Goal: Information Seeking & Learning: Obtain resource

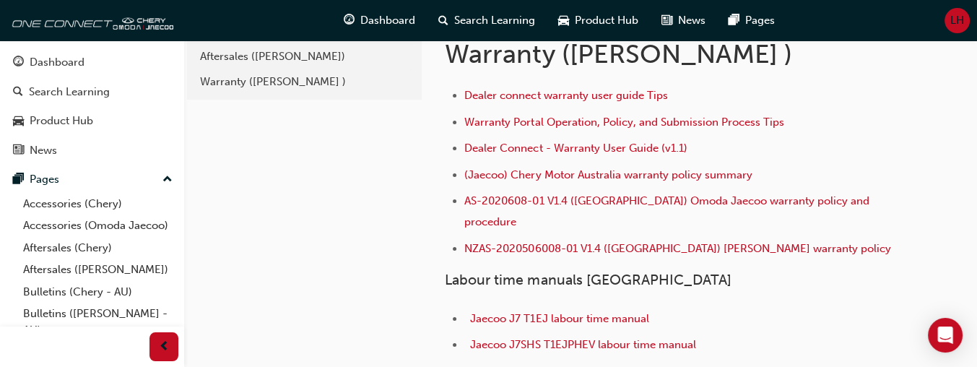
scroll to position [72, 0]
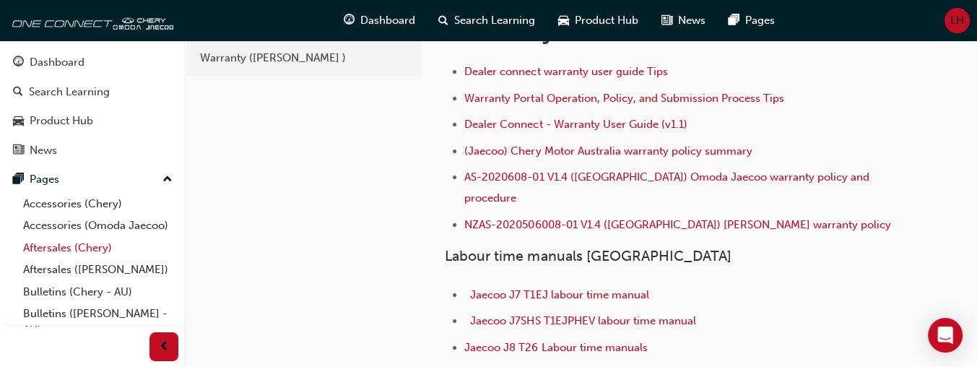
click at [66, 259] on link "Aftersales (Chery)" at bounding box center [97, 248] width 161 height 22
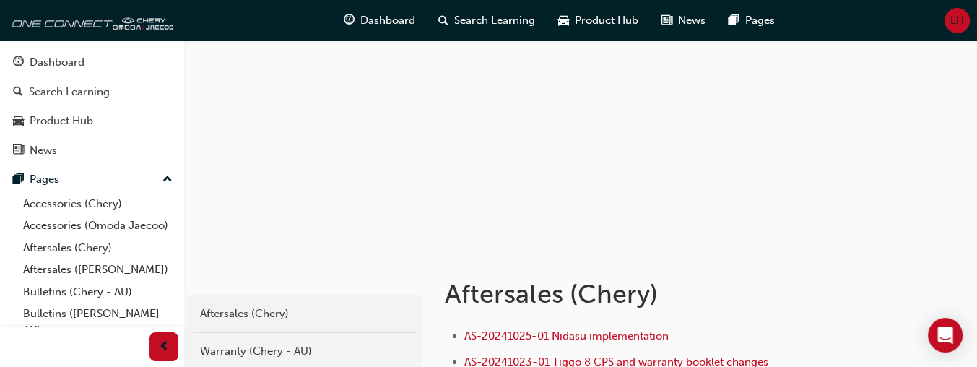
scroll to position [217, 0]
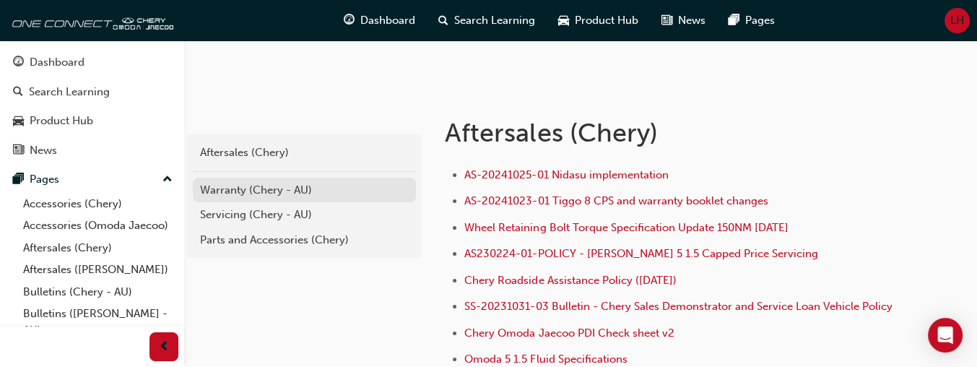
click at [237, 188] on div "Warranty (Chery - AU)" at bounding box center [304, 190] width 209 height 17
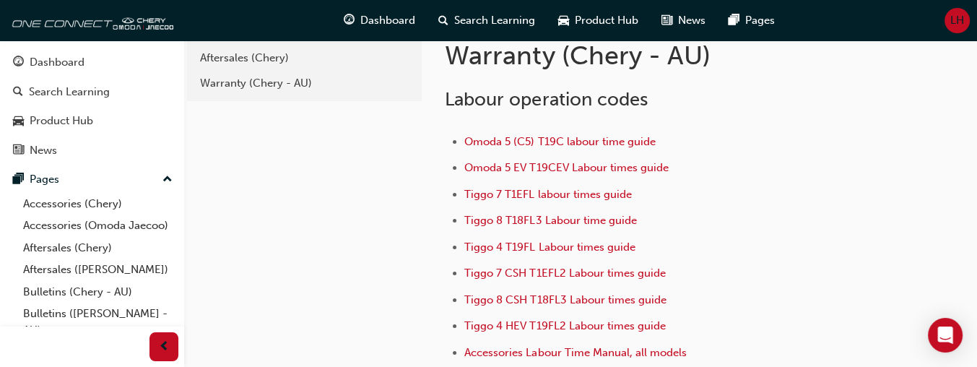
scroll to position [72, 0]
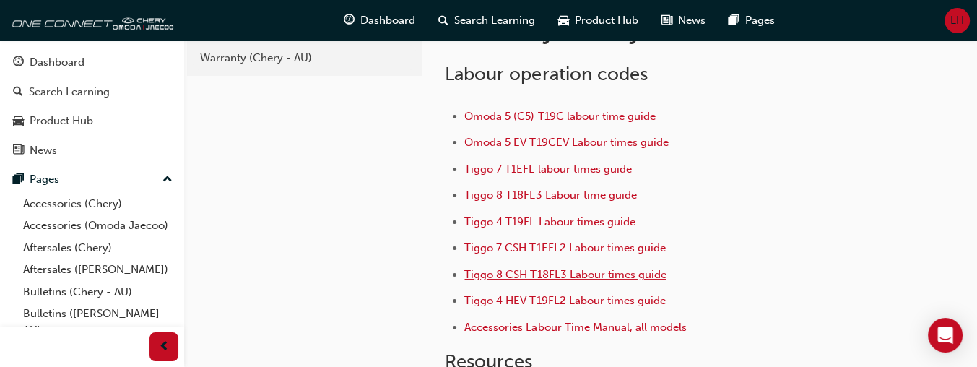
click at [531, 274] on span "Tiggo 8 CSH T18FL3 Labour times guide" at bounding box center [564, 274] width 201 height 13
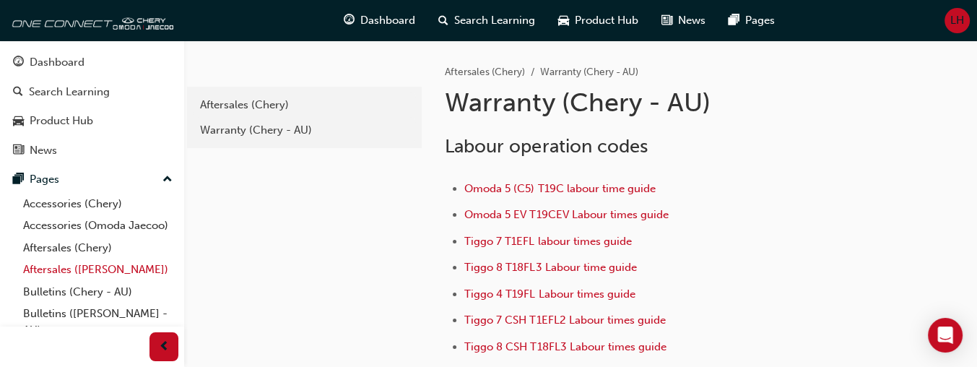
click at [82, 281] on link "Aftersales ([PERSON_NAME])" at bounding box center [97, 269] width 161 height 22
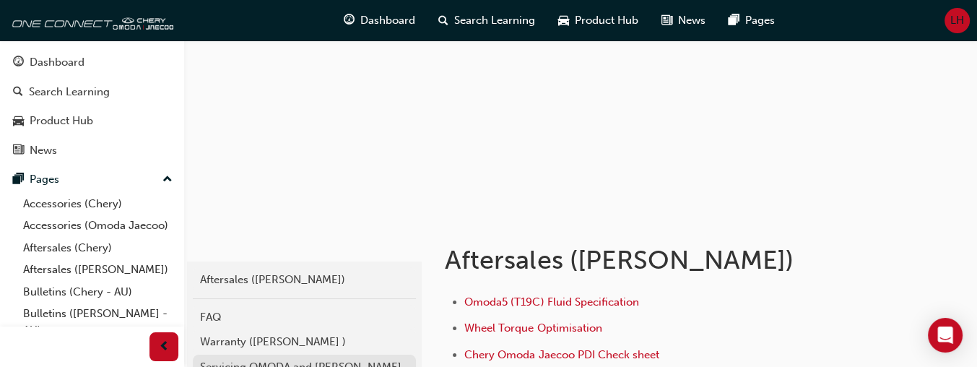
scroll to position [217, 0]
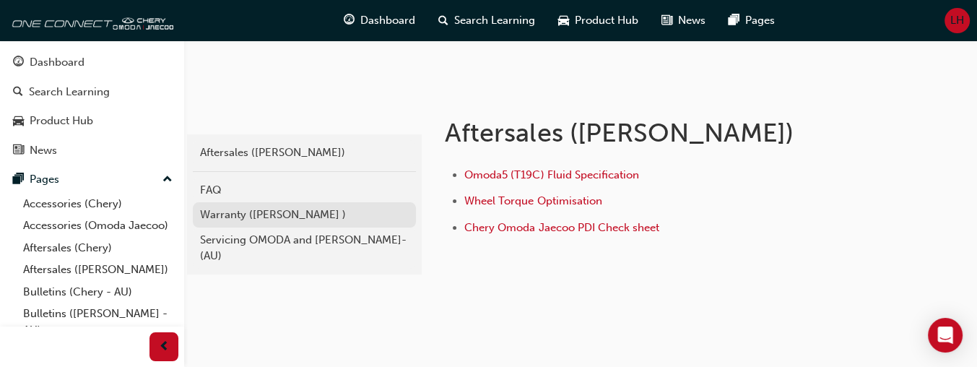
click at [223, 213] on div "Warranty (Omoda Jaecoo )" at bounding box center [304, 214] width 209 height 17
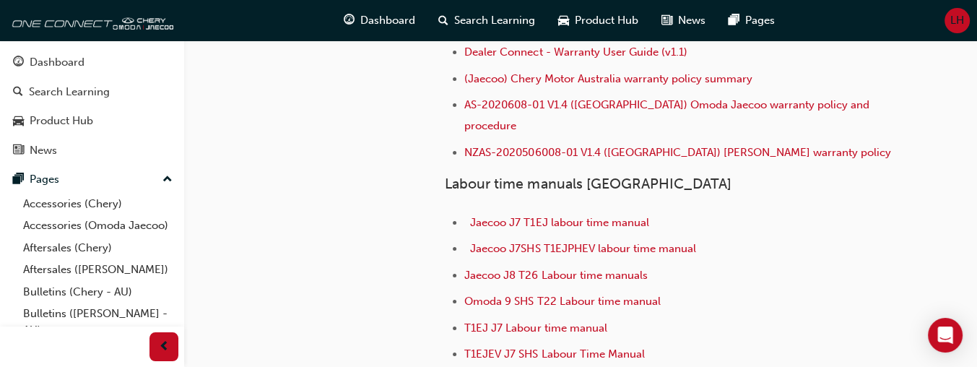
scroll to position [72, 0]
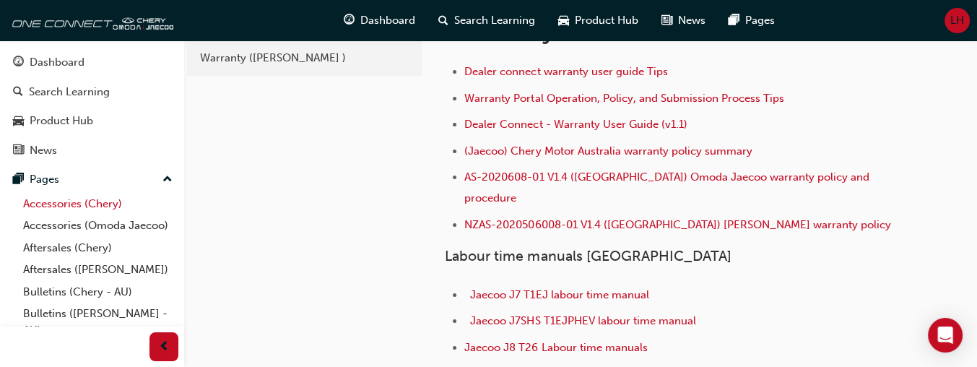
click at [50, 202] on link "Accessories (Chery)" at bounding box center [97, 204] width 161 height 22
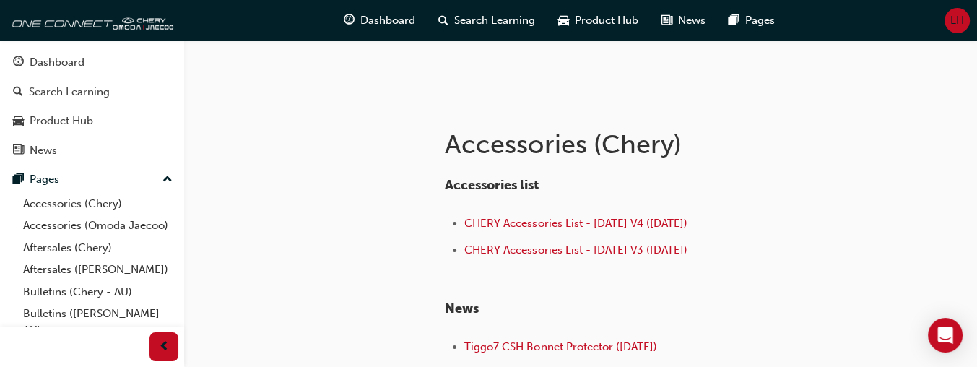
scroll to position [217, 0]
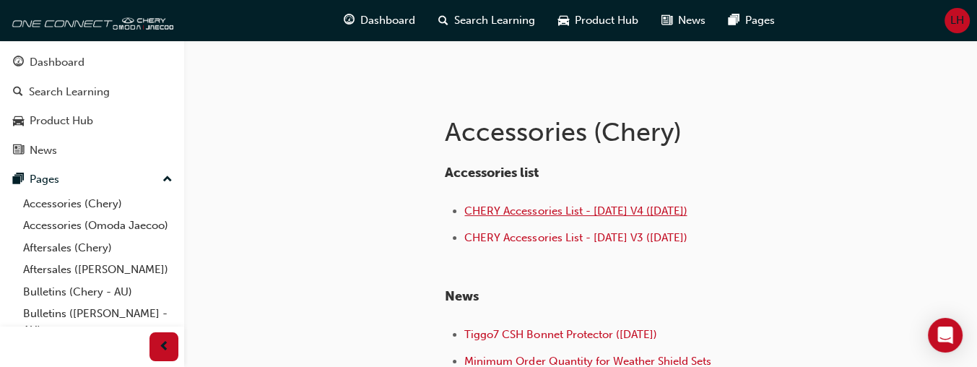
click at [526, 210] on span "CHERY Accessories List - Aug 25 V4 (25.08.25)" at bounding box center [575, 210] width 222 height 13
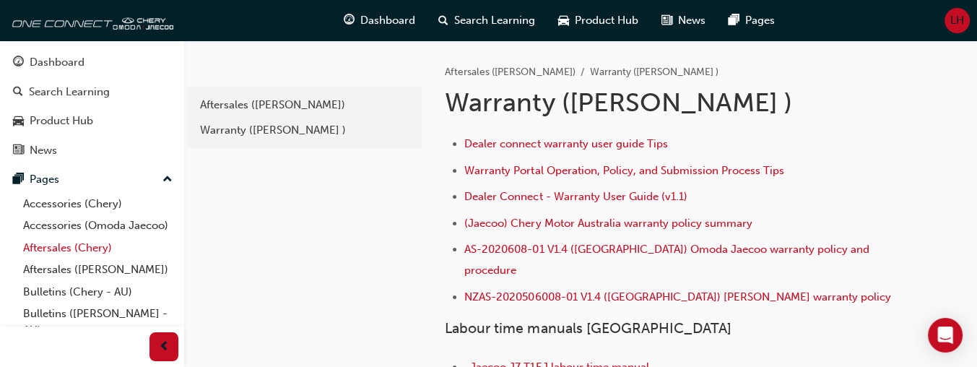
click at [84, 259] on link "Aftersales (Chery)" at bounding box center [97, 248] width 161 height 22
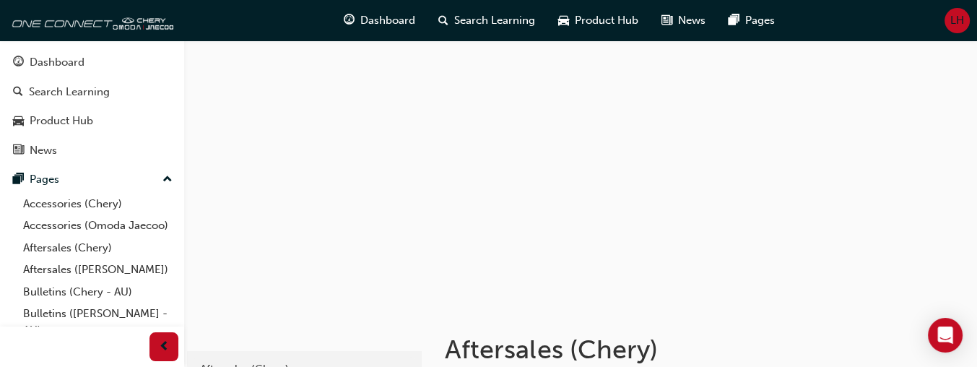
click at [17, 237] on link "Aftersales (Chery)" at bounding box center [97, 248] width 161 height 22
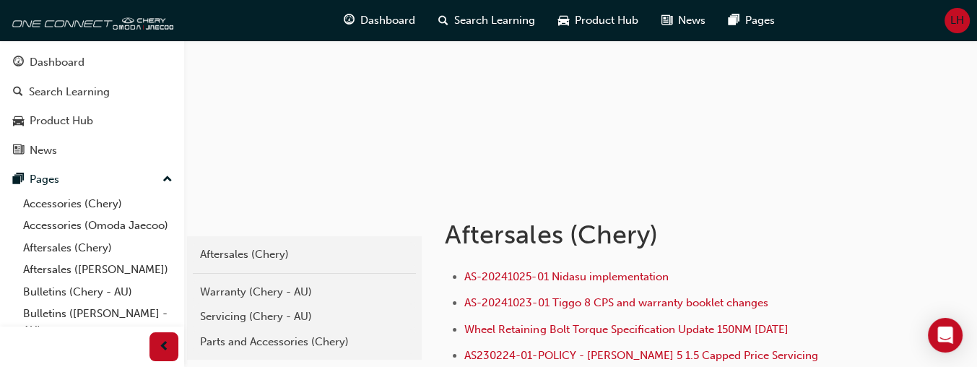
scroll to position [217, 0]
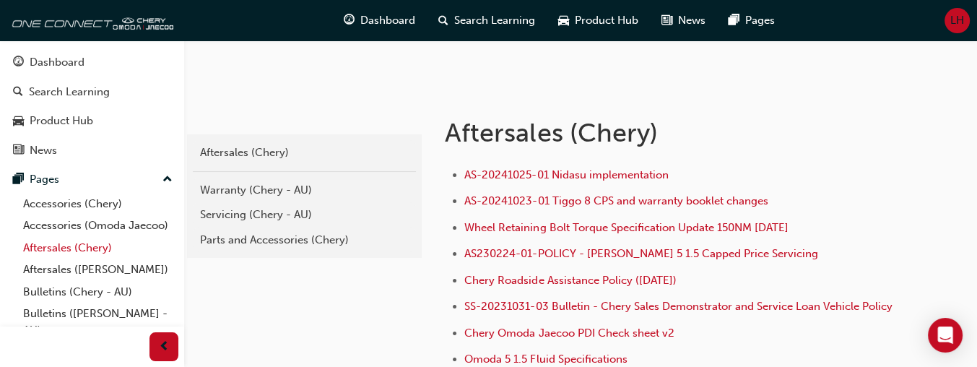
click at [66, 259] on link "Aftersales (Chery)" at bounding box center [97, 248] width 161 height 22
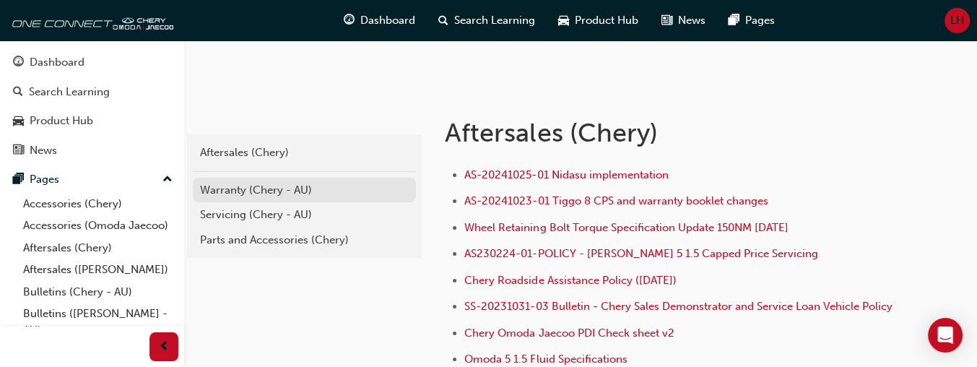
click at [266, 193] on div "Warranty (Chery - AU)" at bounding box center [304, 190] width 209 height 17
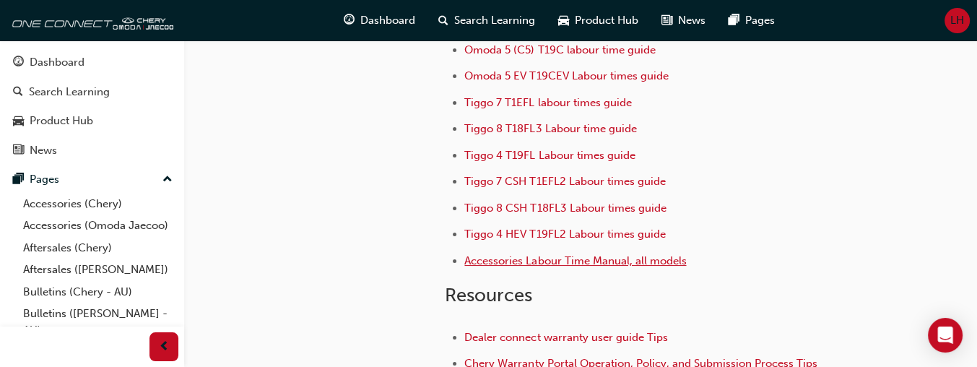
scroll to position [144, 0]
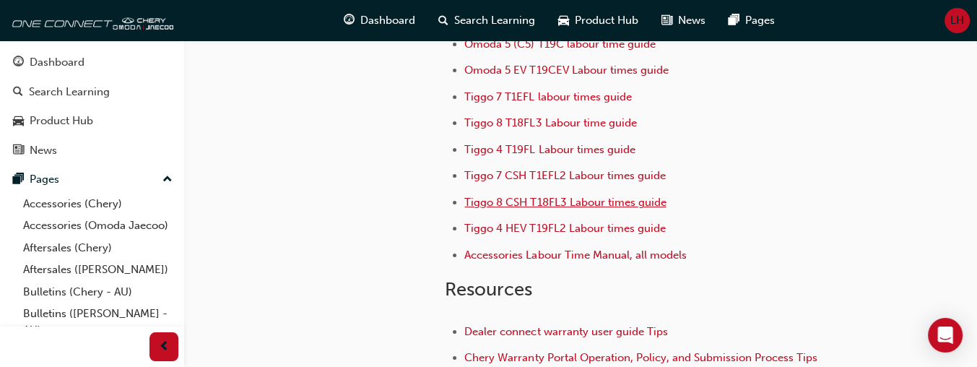
click at [558, 201] on span "Tiggo 8 CSH T18FL3 Labour times guide" at bounding box center [564, 202] width 201 height 13
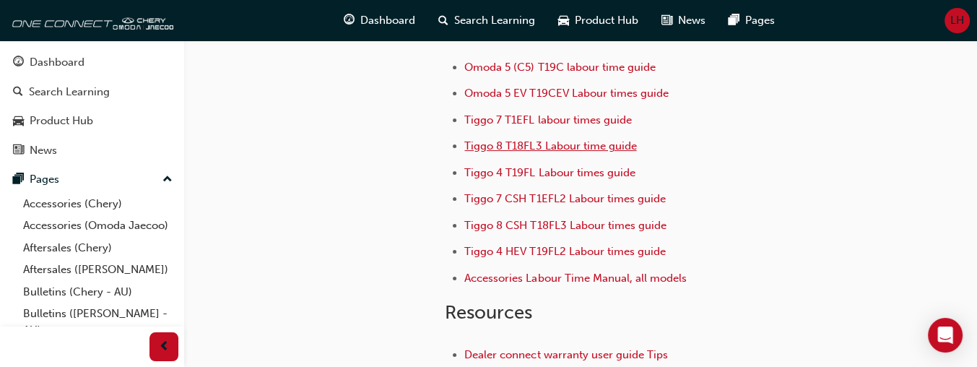
scroll to position [144, 0]
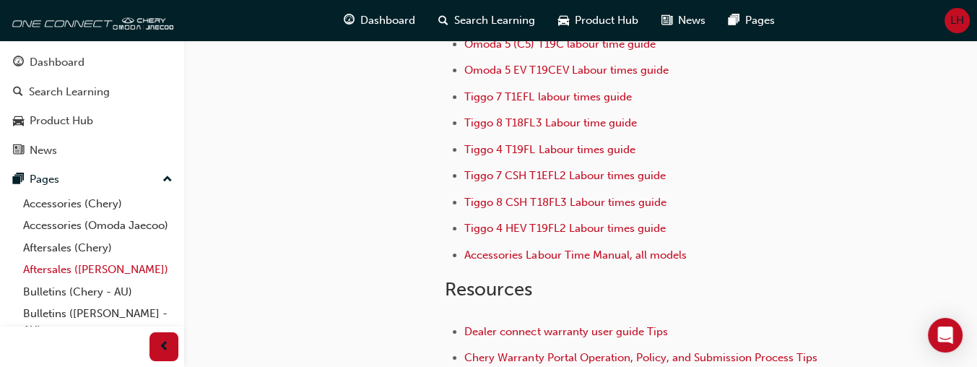
click at [105, 281] on link "Aftersales ([PERSON_NAME])" at bounding box center [97, 269] width 161 height 22
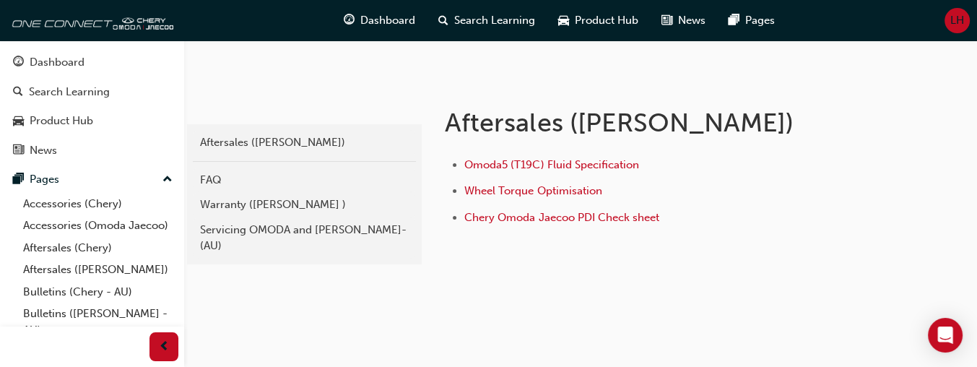
scroll to position [228, 0]
click at [231, 201] on div "Warranty ([PERSON_NAME] )" at bounding box center [304, 203] width 209 height 17
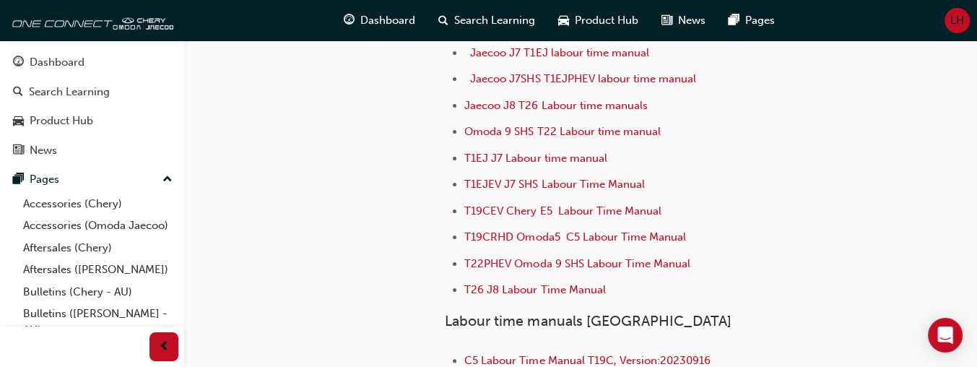
scroll to position [289, 0]
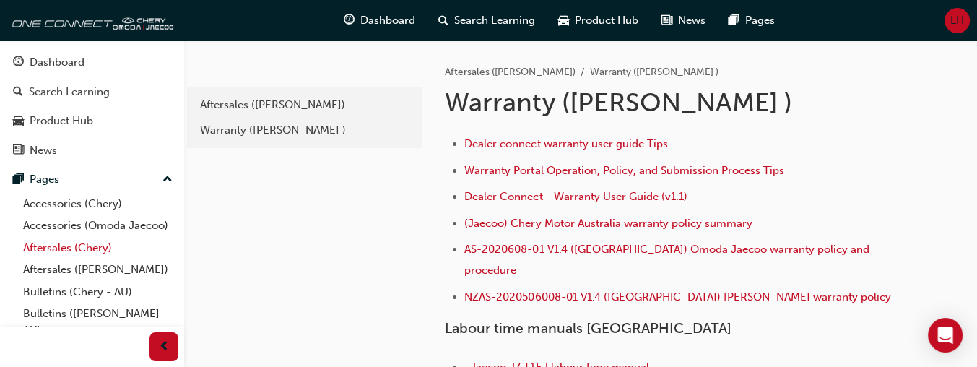
click at [82, 259] on link "Aftersales (Chery)" at bounding box center [97, 248] width 161 height 22
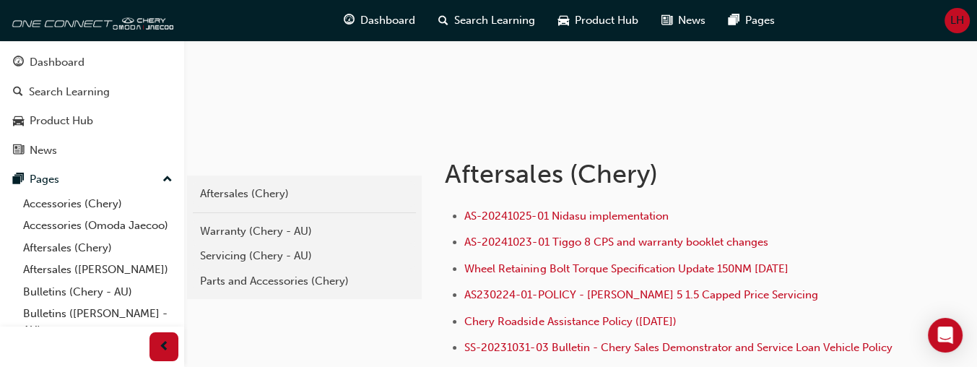
scroll to position [175, 0]
click at [243, 233] on div "Warranty (Chery - AU)" at bounding box center [304, 232] width 209 height 17
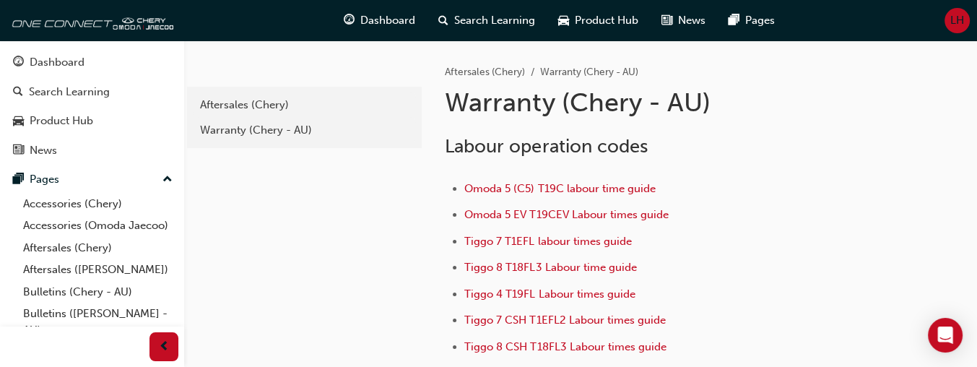
scroll to position [175, 0]
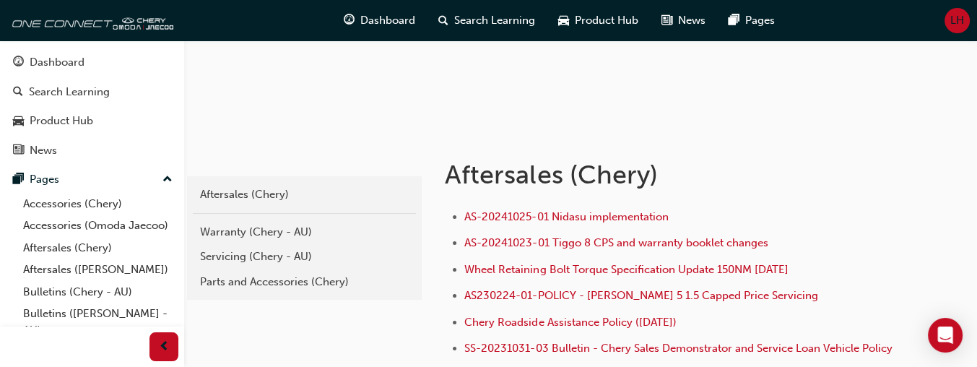
click at [222, 279] on div "Parts and Accessories (Chery)" at bounding box center [304, 282] width 209 height 17
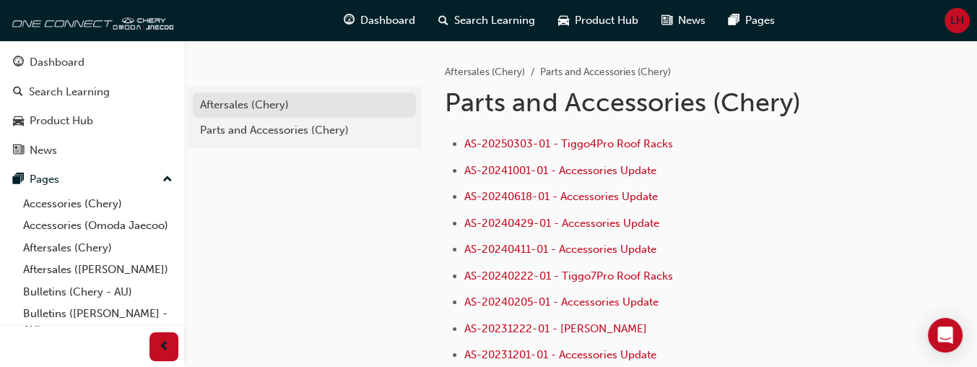
click at [231, 103] on div "Aftersales (Chery)" at bounding box center [304, 105] width 209 height 17
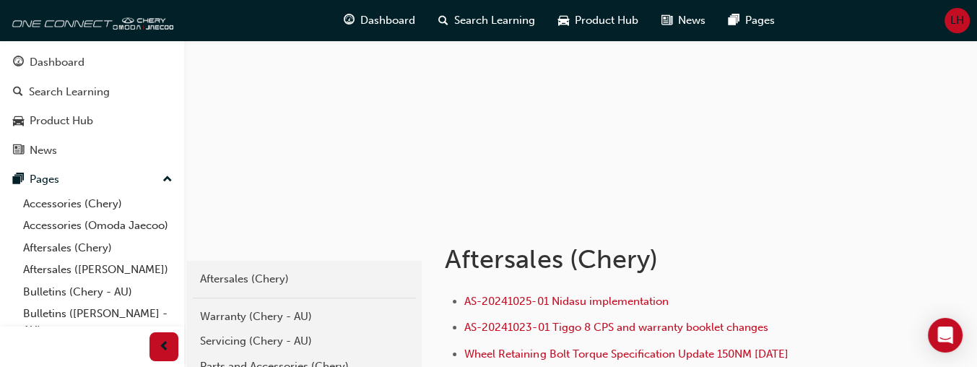
scroll to position [289, 0]
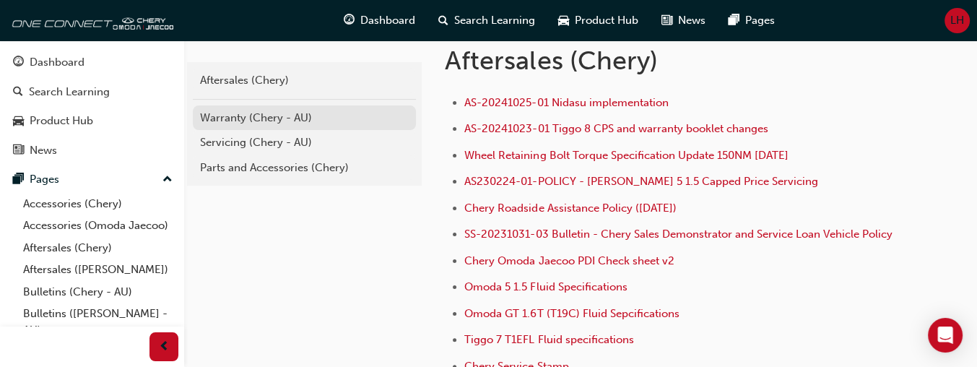
click at [235, 117] on div "Warranty (Chery - AU)" at bounding box center [304, 118] width 209 height 17
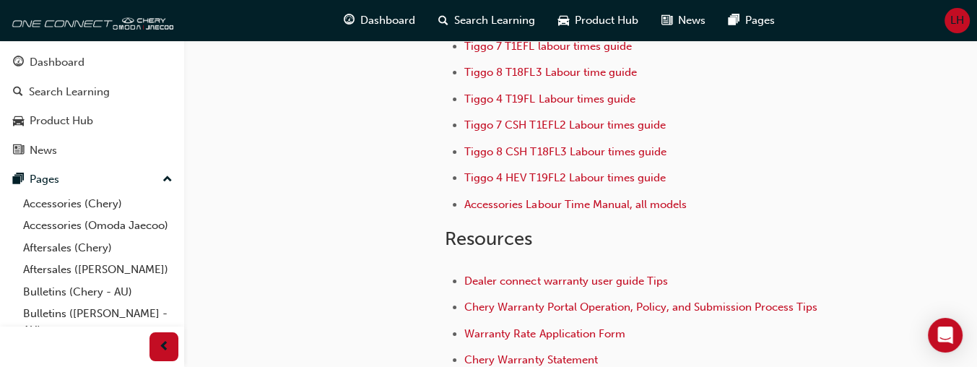
scroll to position [144, 0]
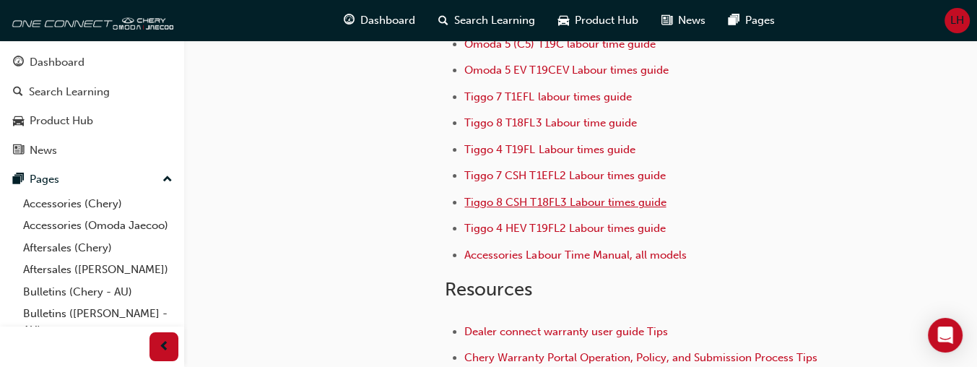
click at [544, 203] on span "Tiggo 8 CSH T18FL3 Labour times guide" at bounding box center [564, 202] width 201 height 13
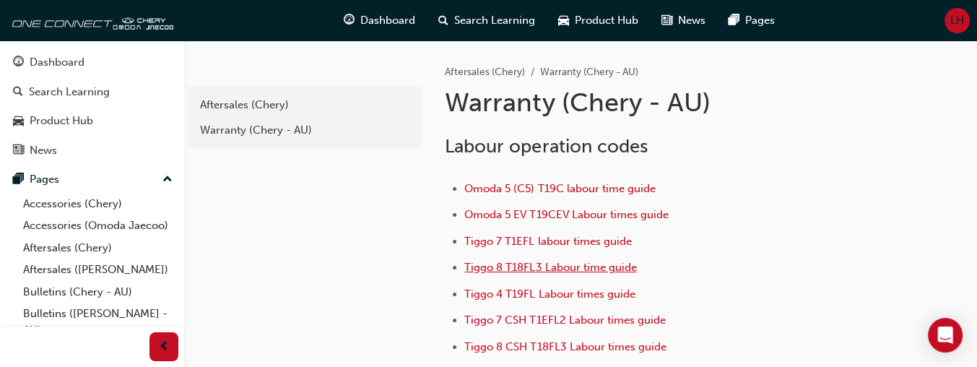
click at [538, 264] on span "Tiggo 8 T18FL3 Labour time guide" at bounding box center [550, 267] width 172 height 13
